Goal: Task Accomplishment & Management: Manage account settings

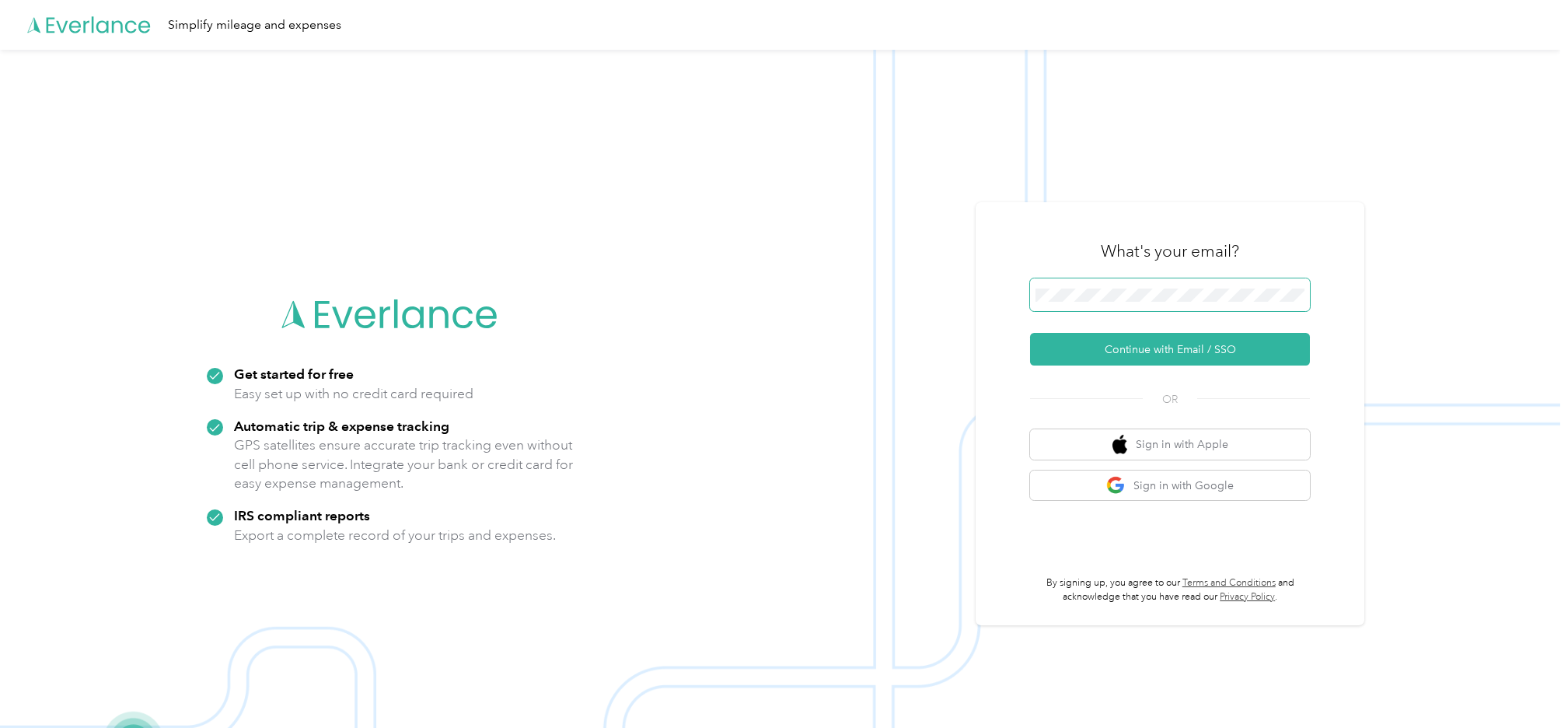
click at [1086, 302] on span at bounding box center [1170, 295] width 280 height 32
click at [1156, 355] on button "Continue with Email / SSO" at bounding box center [1170, 349] width 280 height 32
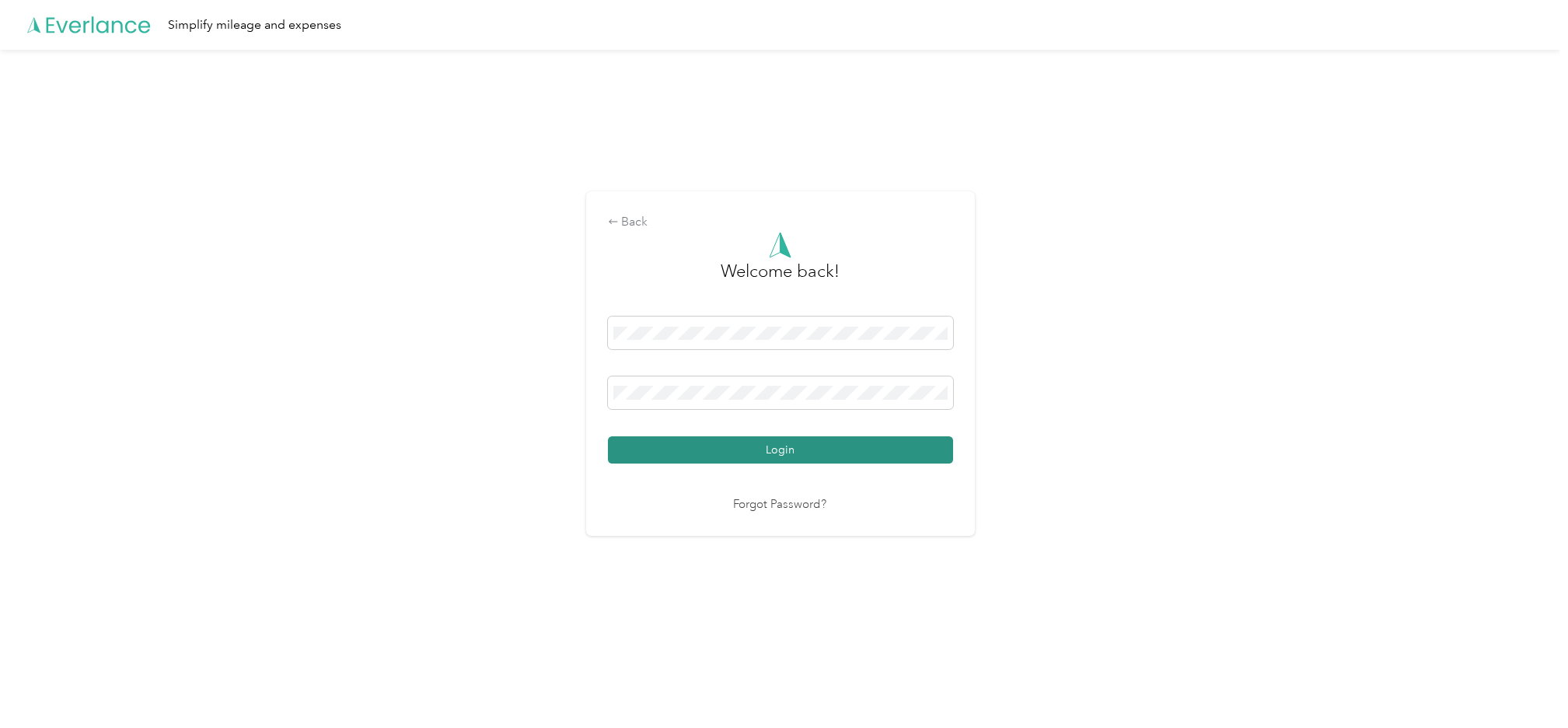
click at [807, 449] on button "Login" at bounding box center [780, 450] width 345 height 28
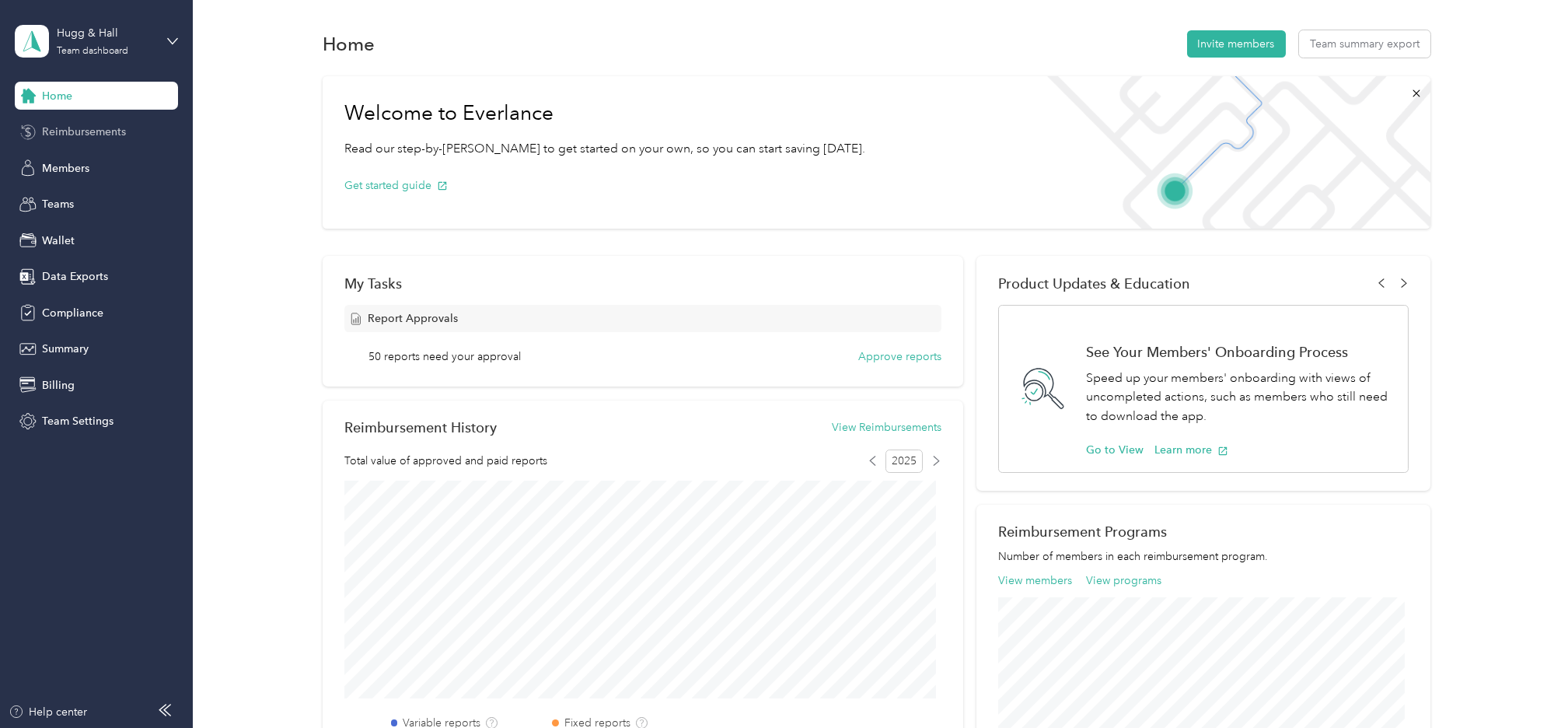
click at [79, 129] on span "Reimbursements" at bounding box center [84, 132] width 84 height 16
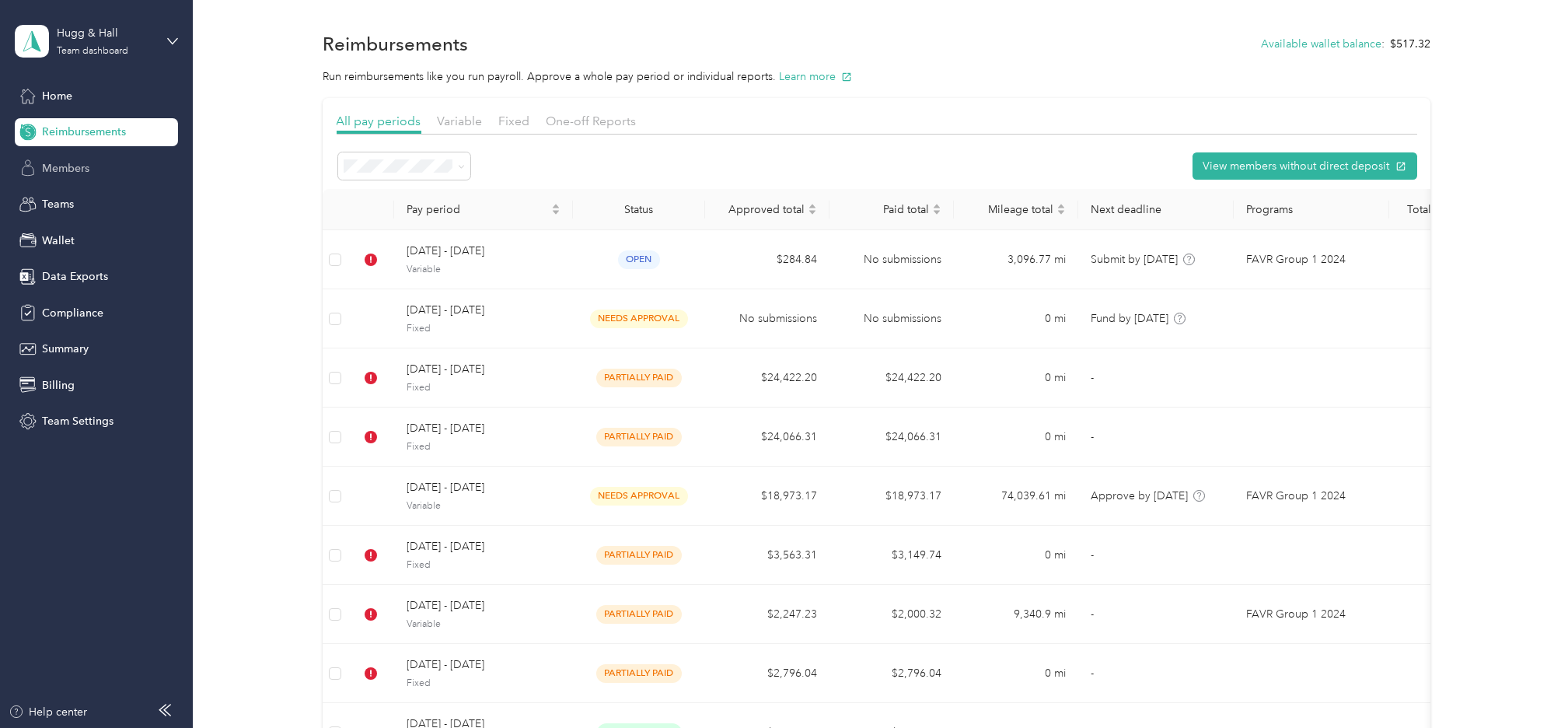
click at [87, 160] on span "Members" at bounding box center [66, 168] width 48 height 16
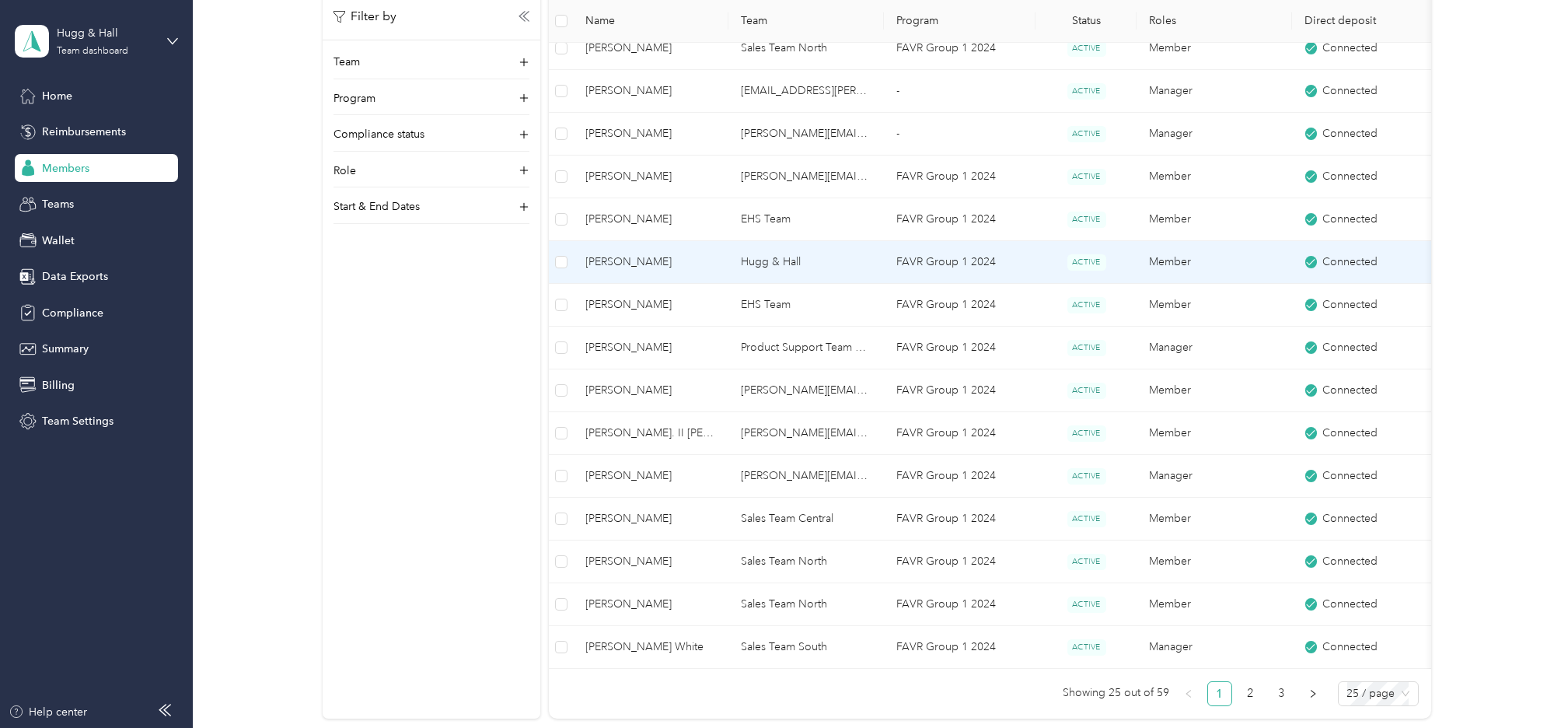
scroll to position [999, 0]
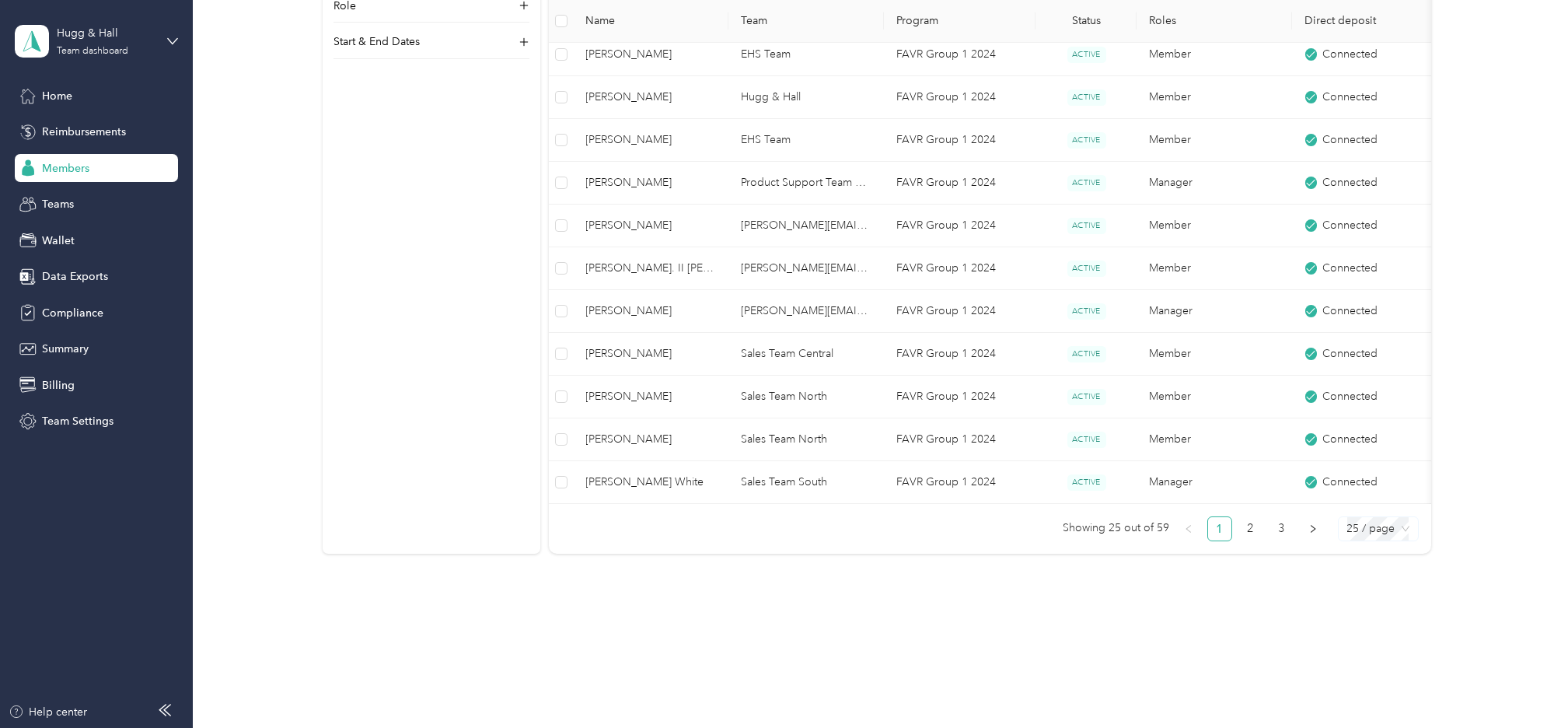
click at [1347, 535] on span "25 / page" at bounding box center [1378, 529] width 62 height 23
click at [1363, 612] on div "100 / page" at bounding box center [1378, 609] width 55 height 17
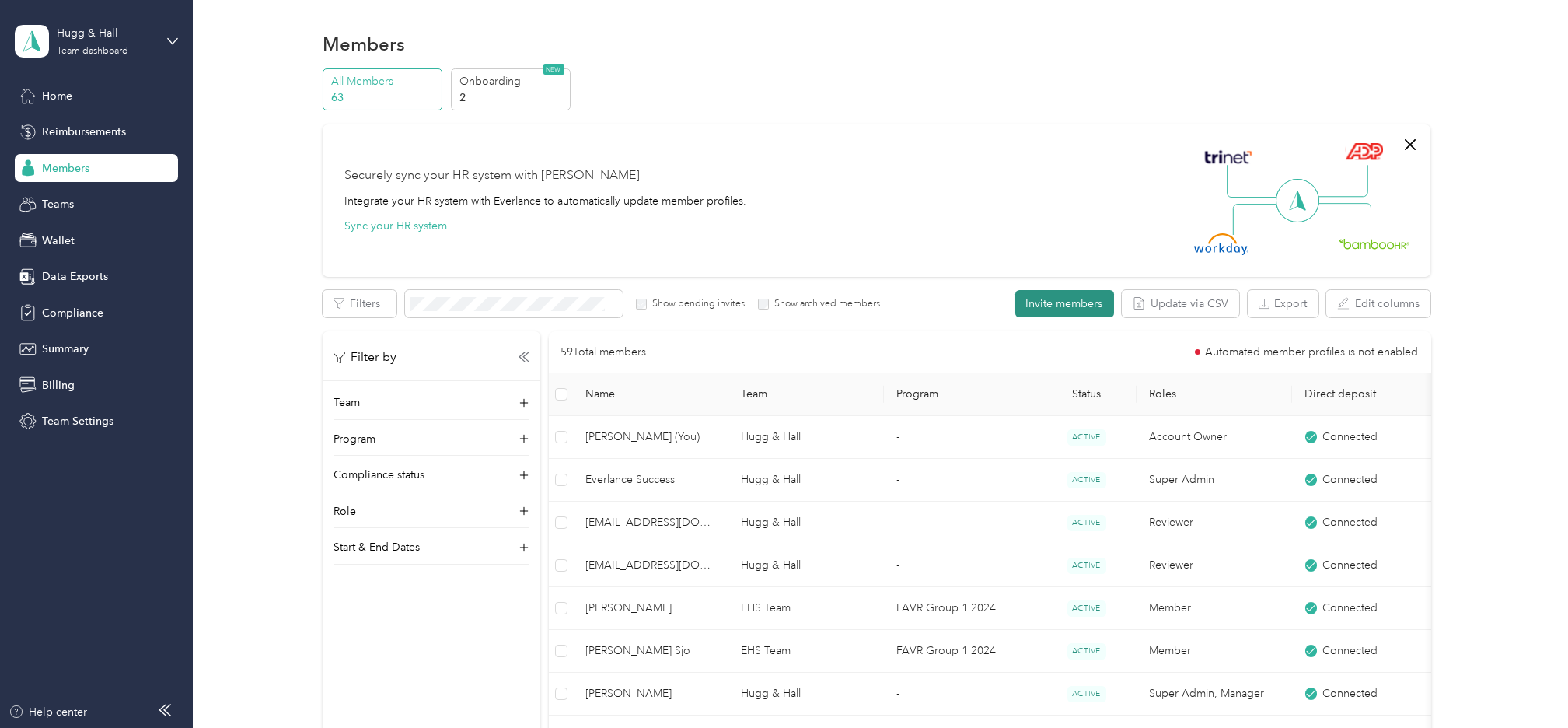
click at [1050, 302] on button "Invite members" at bounding box center [1064, 304] width 99 height 28
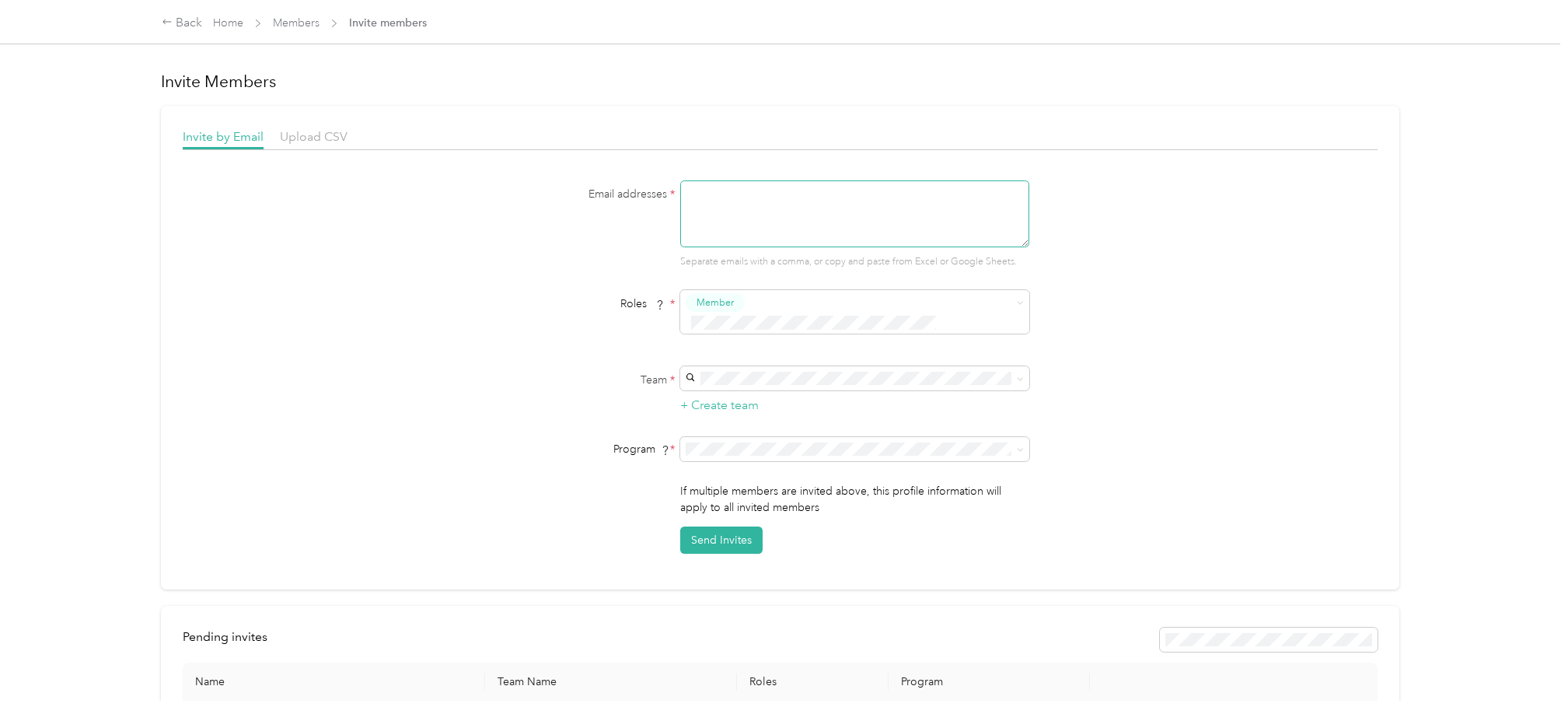
click at [709, 194] on textarea at bounding box center [854, 214] width 349 height 67
type textarea "[PERSON_NAME][EMAIL_ADDRESS][DOMAIN_NAME]"
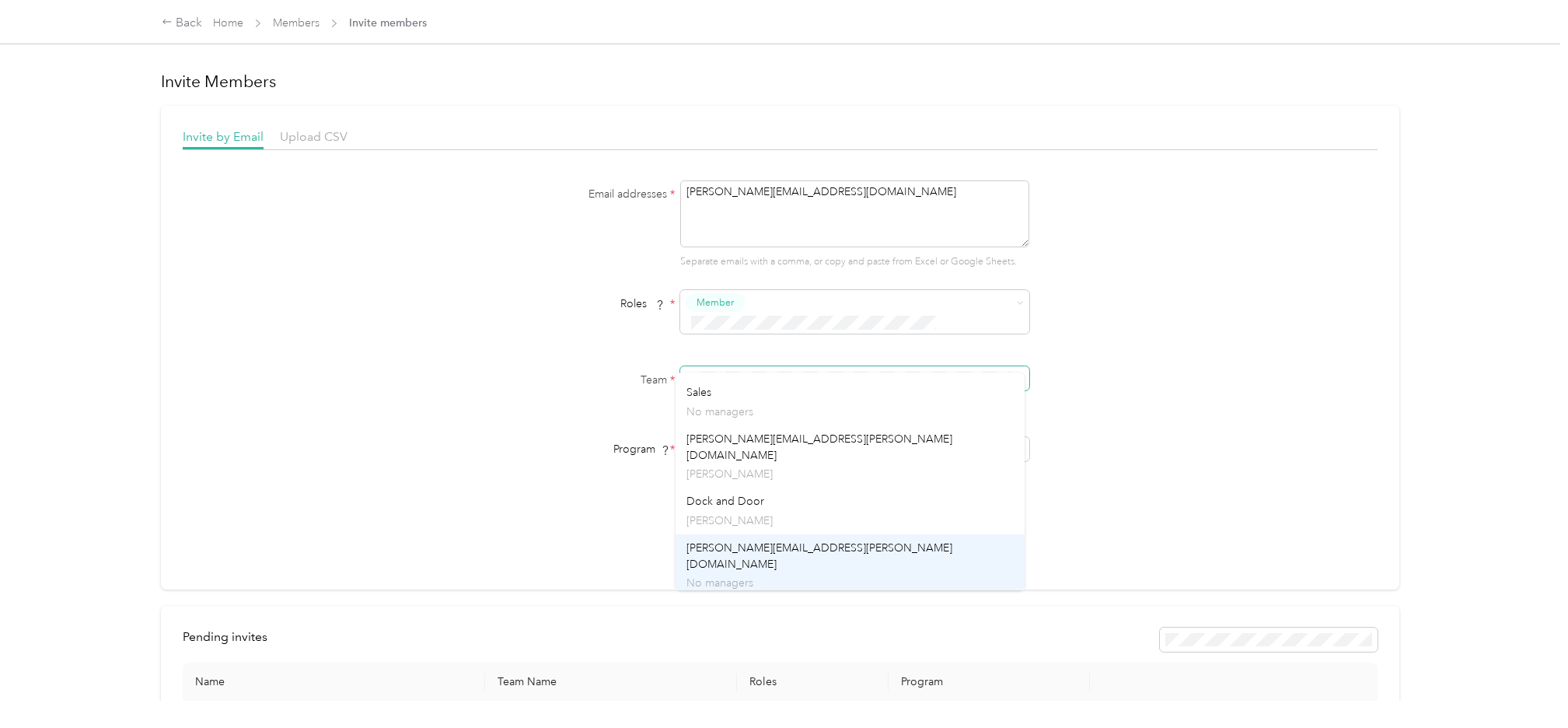
scroll to position [233, 0]
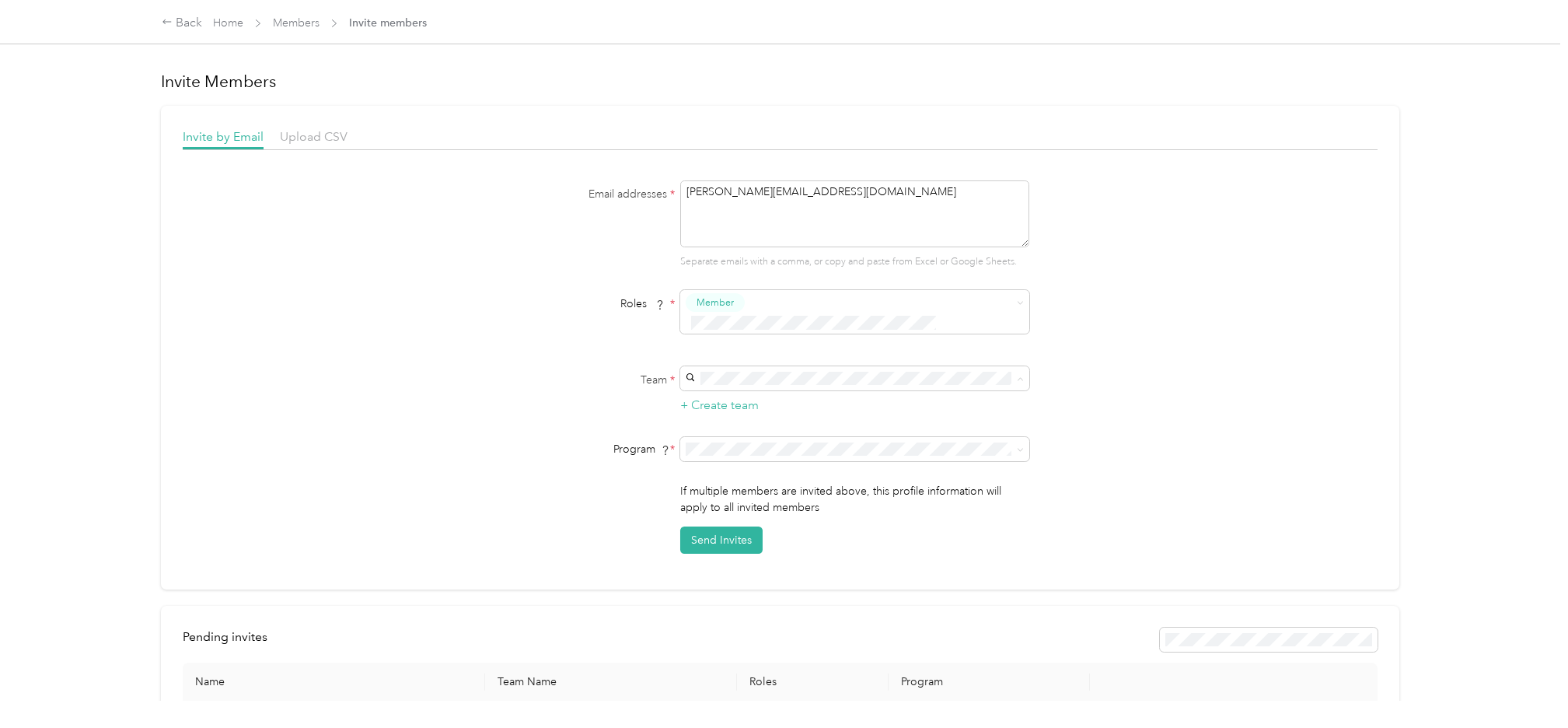
click at [750, 457] on span "Dock and Door" at bounding box center [725, 463] width 78 height 13
click at [721, 540] on div "FAVR Group 1 2024 (FAVR)" at bounding box center [850, 539] width 327 height 16
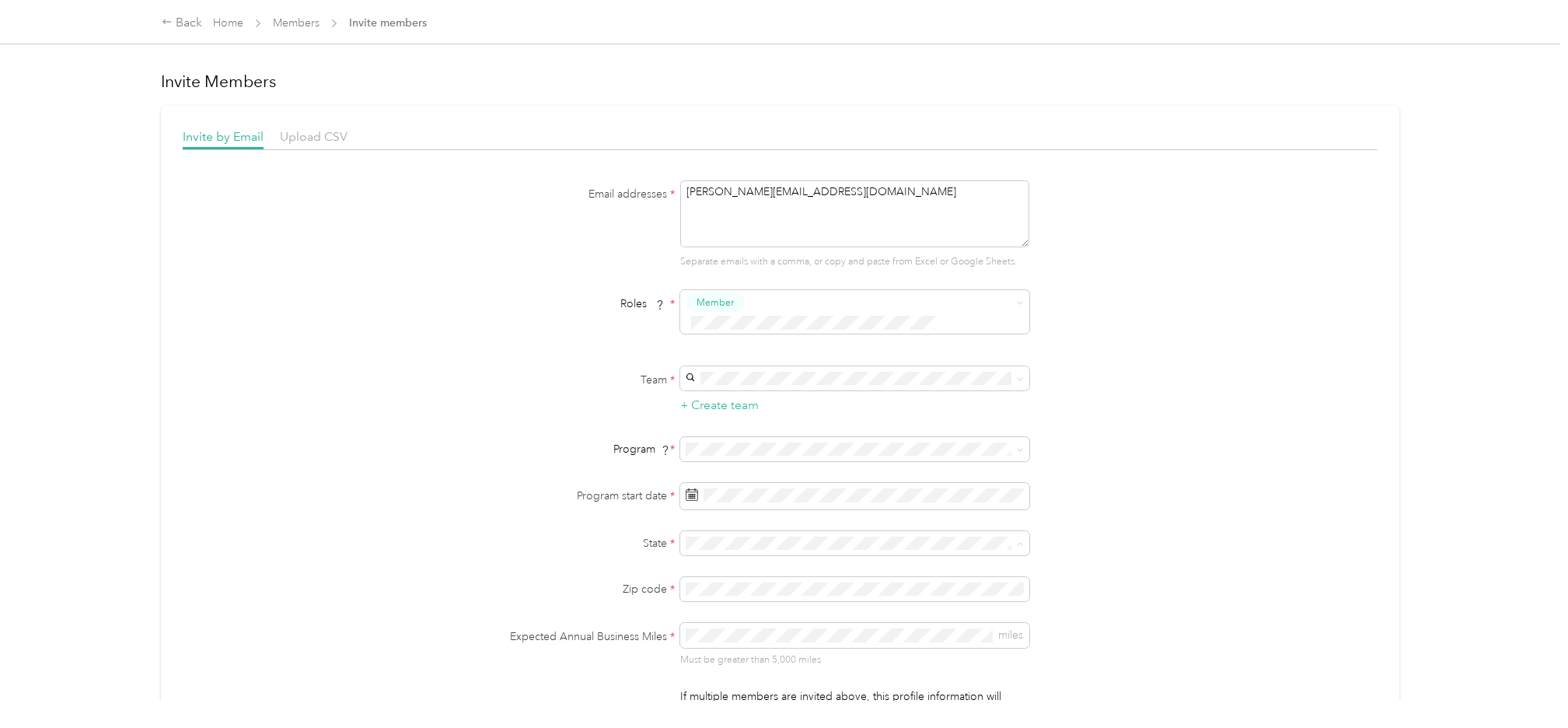
click at [722, 493] on div "AR [US_STATE]" at bounding box center [850, 500] width 327 height 36
click at [827, 268] on icon at bounding box center [826, 264] width 15 height 15
click at [731, 314] on div "1" at bounding box center [733, 318] width 20 height 19
click at [1225, 582] on div "Email addresses * [PERSON_NAME][EMAIL_ADDRESS][DOMAIN_NAME] Separate emails wit…" at bounding box center [780, 470] width 1195 height 579
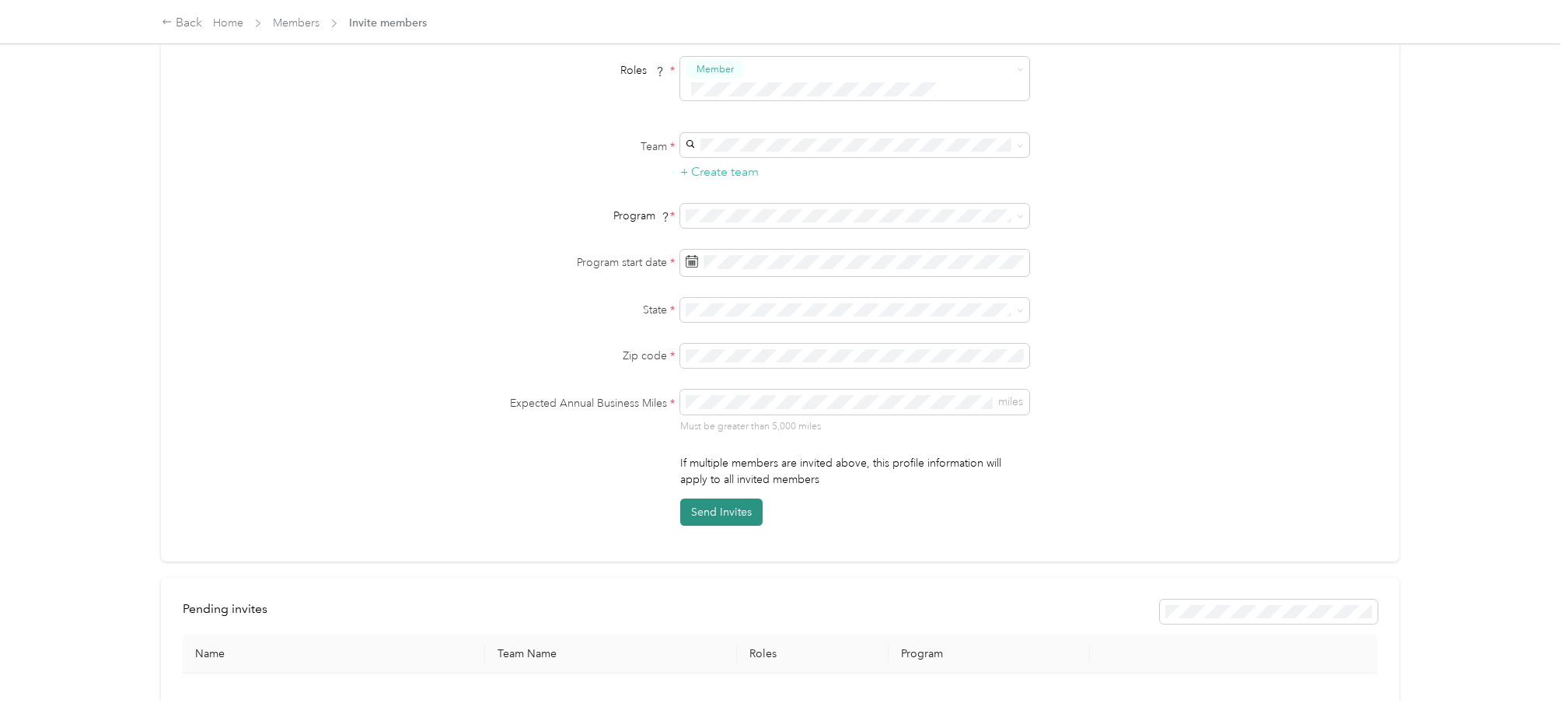
click at [740, 500] on button "Send Invites" at bounding box center [721, 513] width 83 height 28
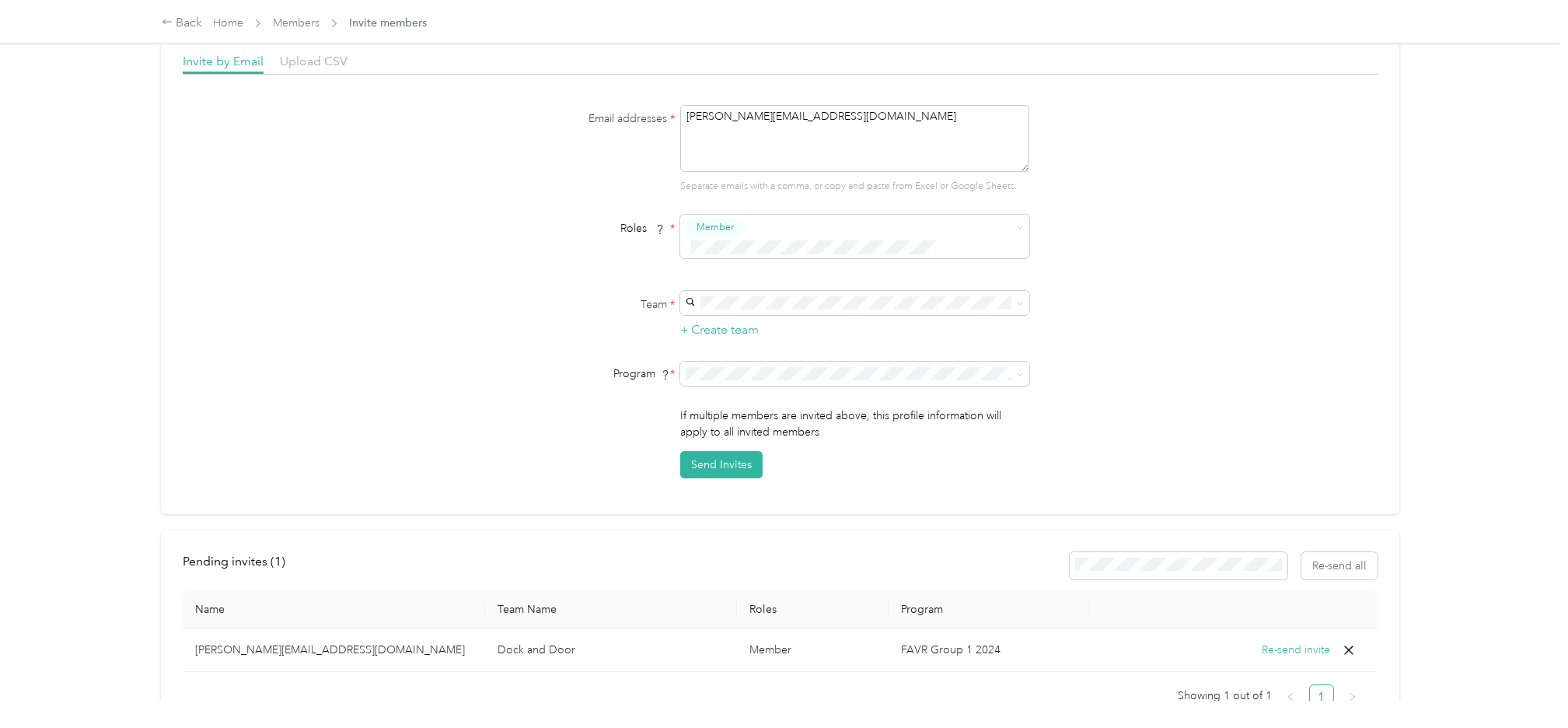
scroll to position [0, 0]
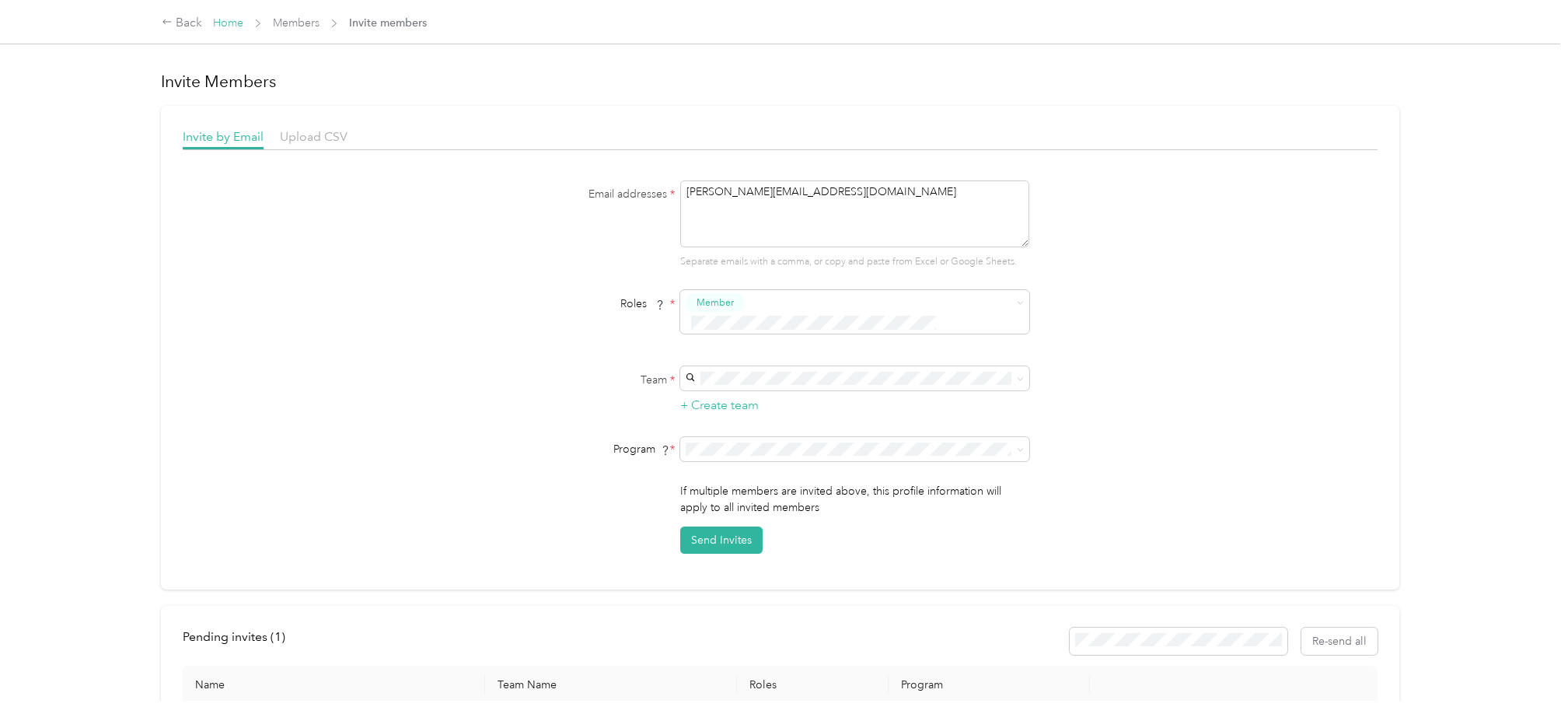
click at [230, 22] on link "Home" at bounding box center [227, 23] width 30 height 13
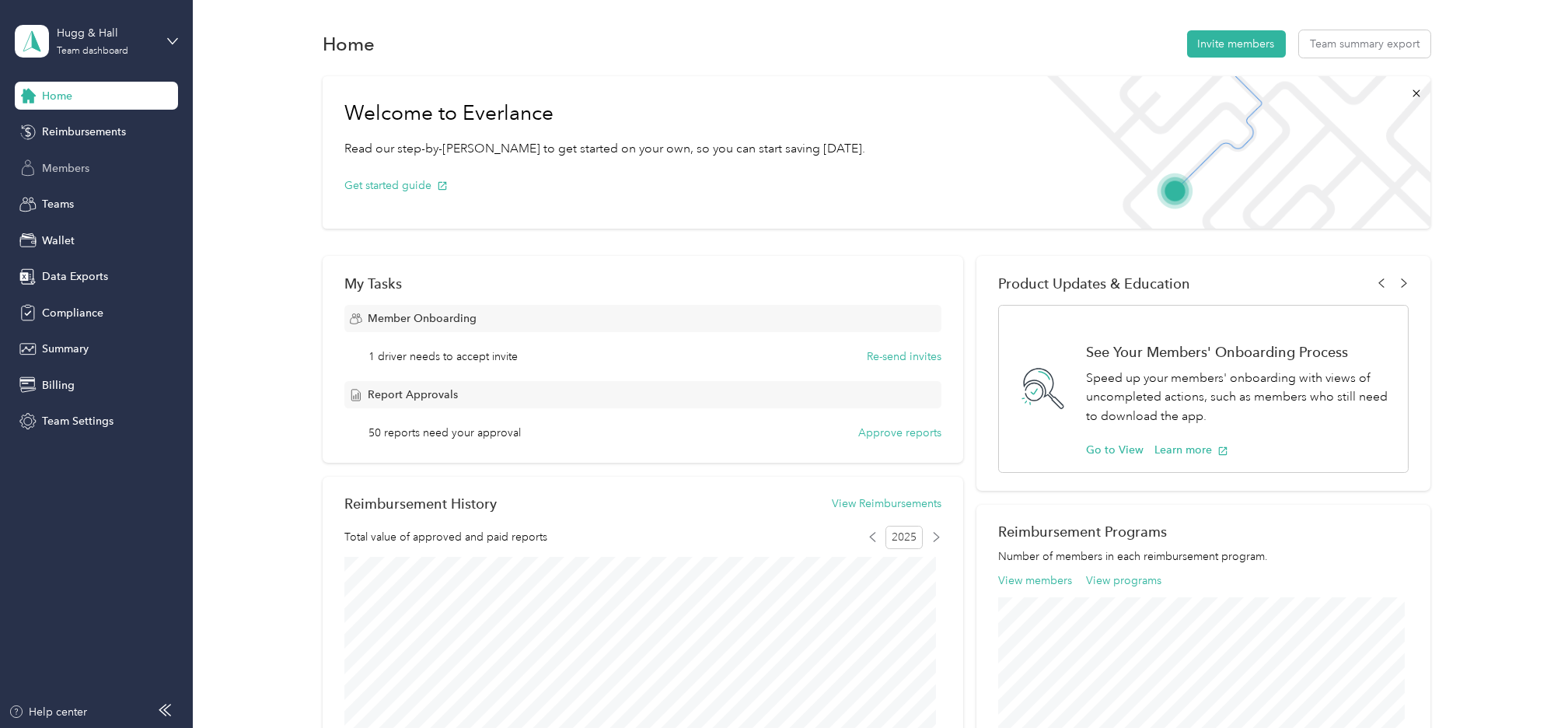
click at [62, 169] on span "Members" at bounding box center [66, 168] width 48 height 16
